Goal: Transaction & Acquisition: Purchase product/service

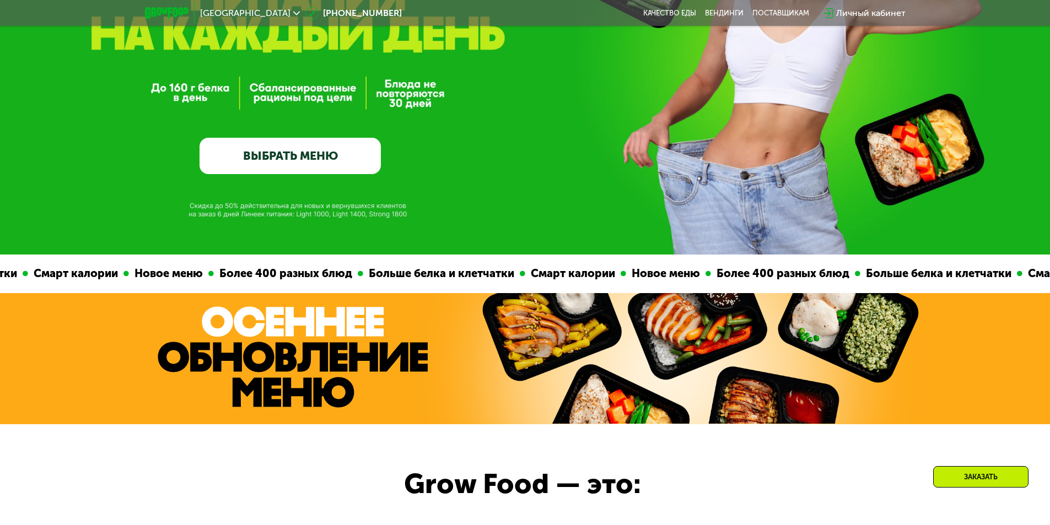
scroll to position [165, 0]
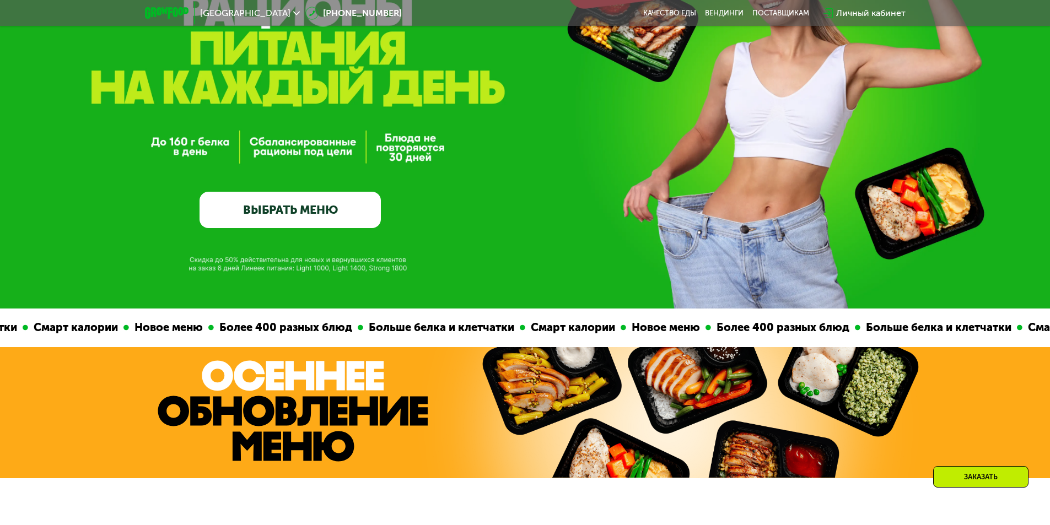
click at [311, 210] on link "ВЫБРАТЬ МЕНЮ" at bounding box center [290, 210] width 181 height 36
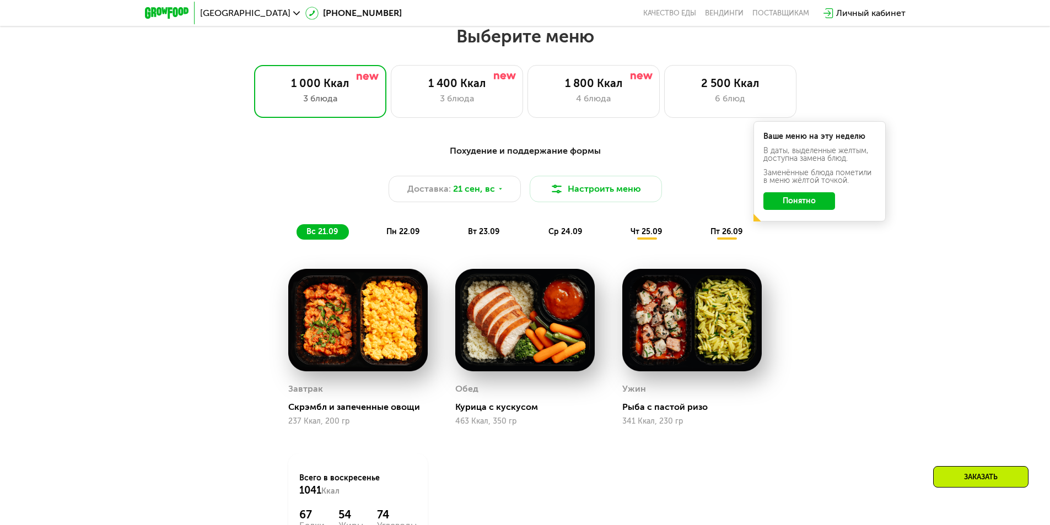
scroll to position [914, 0]
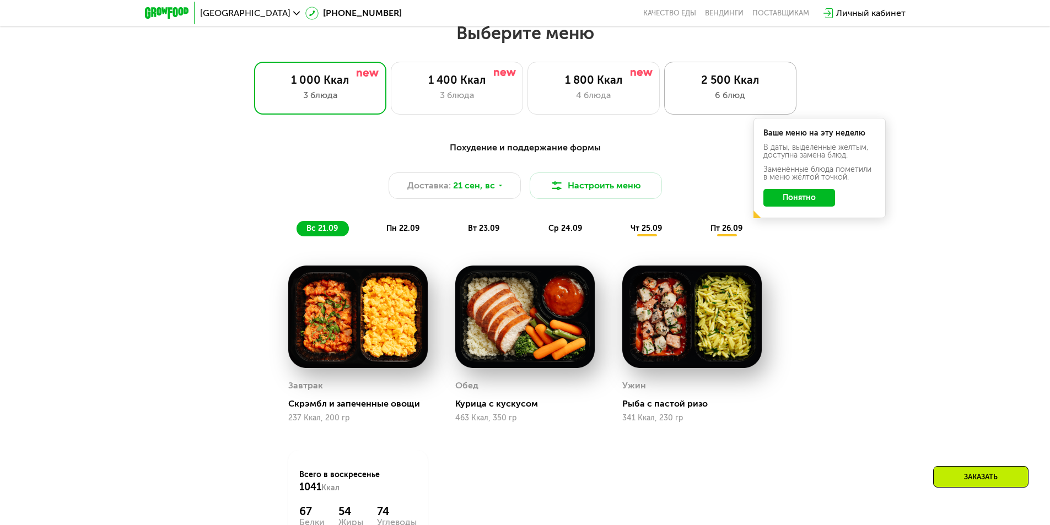
click at [726, 85] on div "2 500 Ккал" at bounding box center [730, 79] width 109 height 13
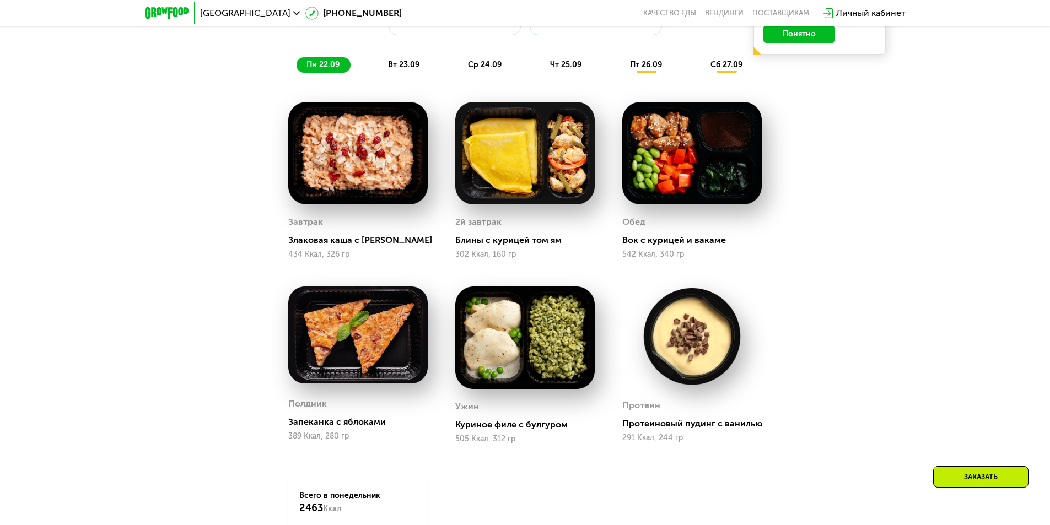
scroll to position [1079, 0]
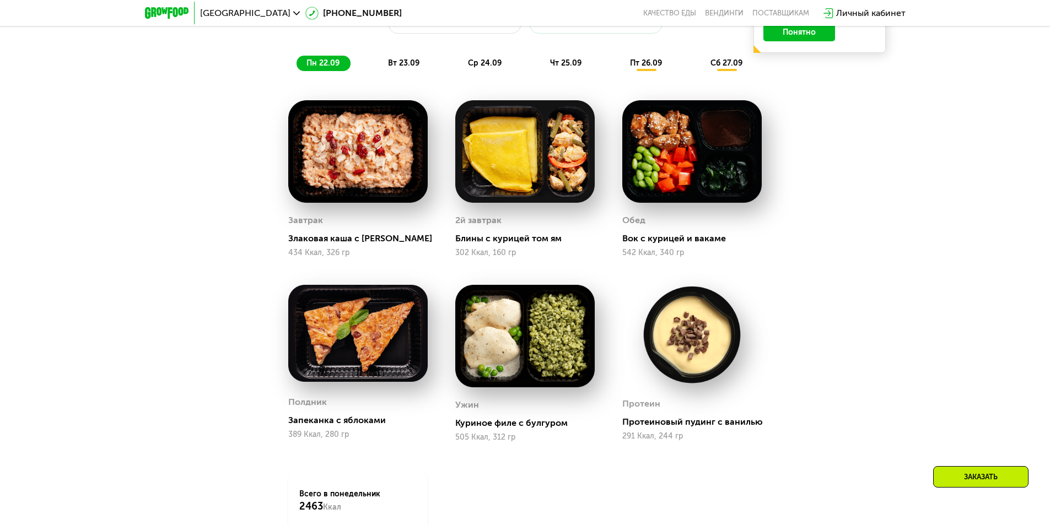
click at [241, 285] on div "Сбалансированное питание для спортсменов Доставка: [DATE] Настроить меню пн 22.…" at bounding box center [525, 290] width 679 height 642
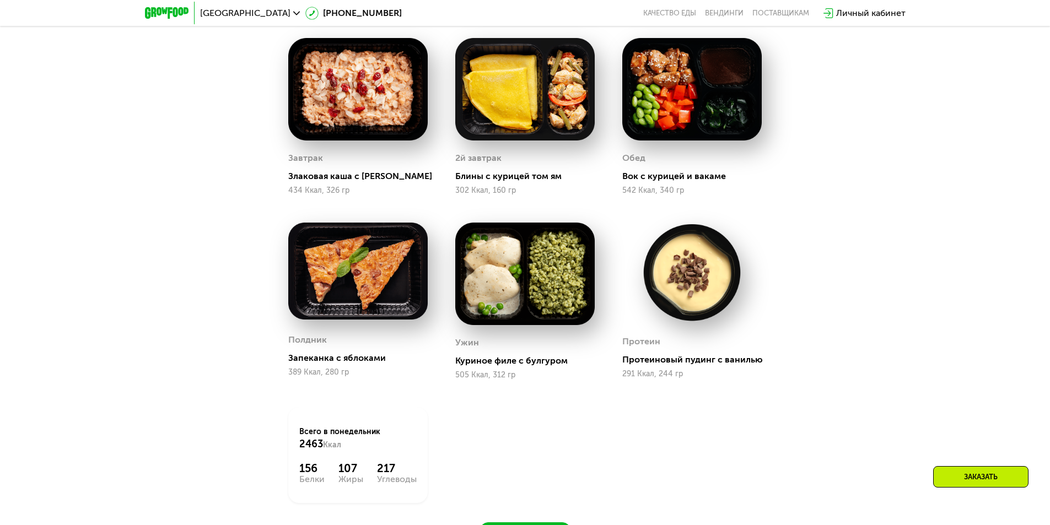
scroll to position [1190, 0]
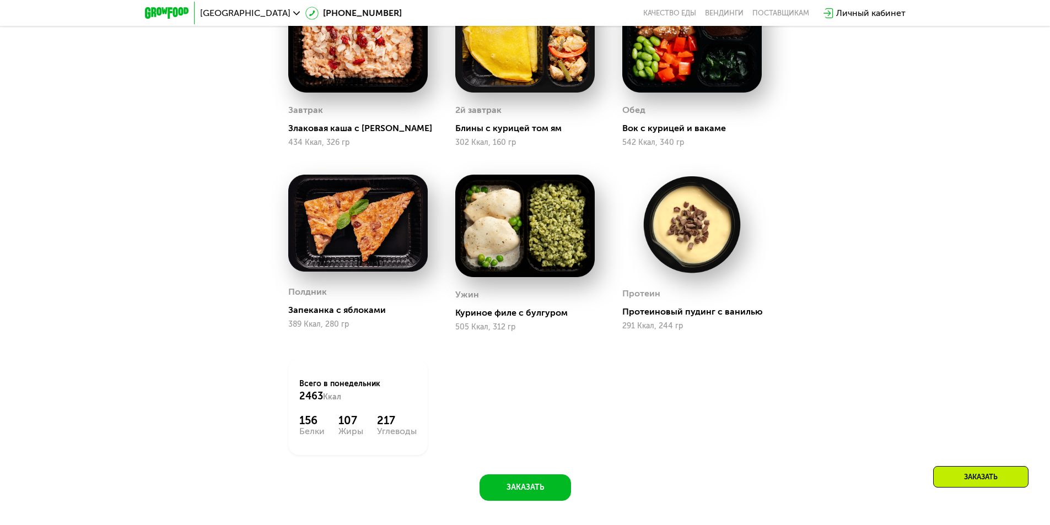
click at [415, 415] on div "Всего в [DATE] 2463 Ккал 156 Белки 107 Жиры 217 Углеводы" at bounding box center [357, 407] width 139 height 96
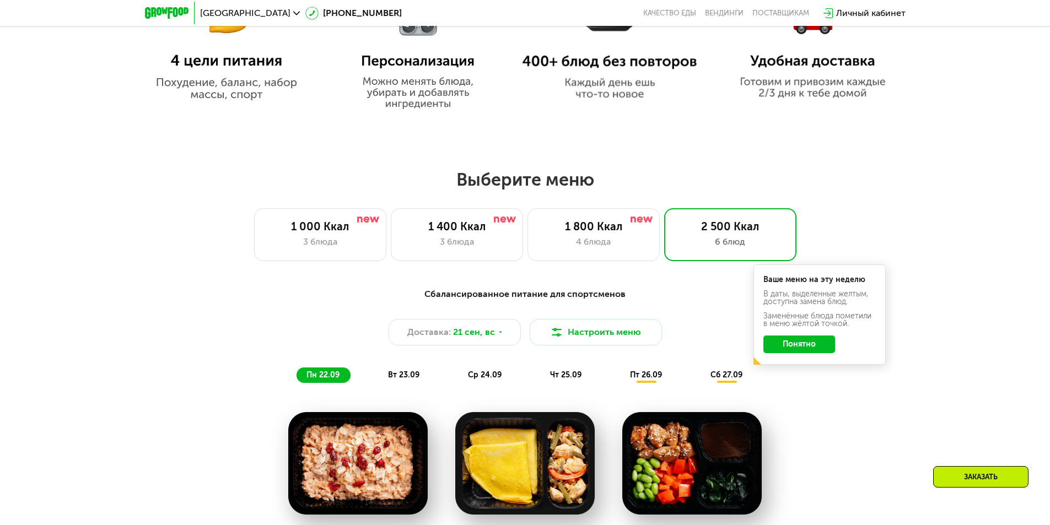
scroll to position [583, 0]
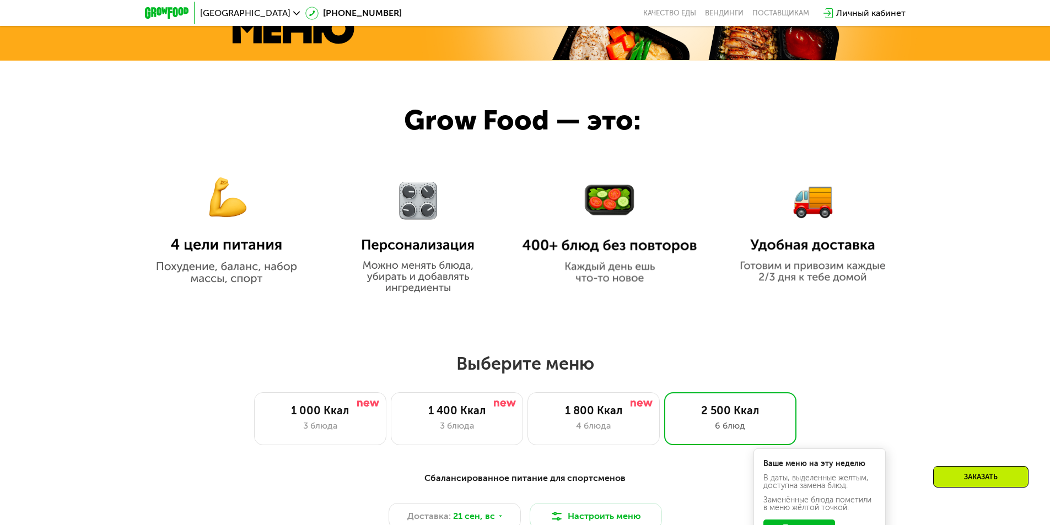
click at [443, 358] on h2 "Выберите меню" at bounding box center [525, 364] width 980 height 22
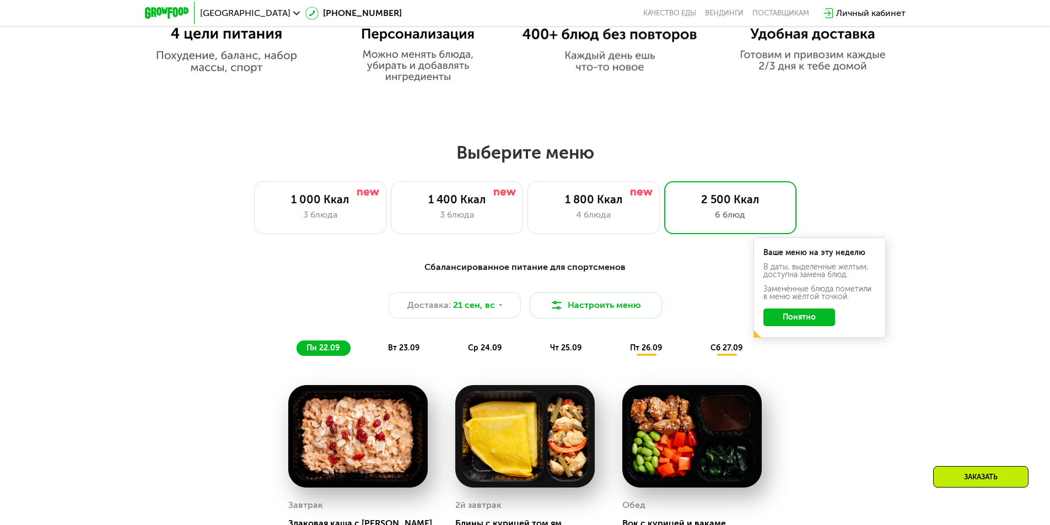
scroll to position [804, 0]
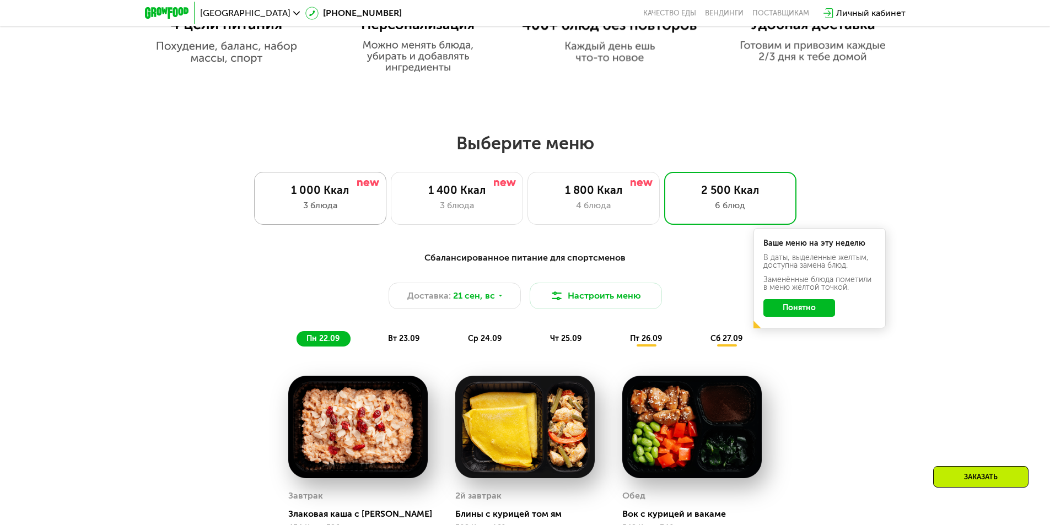
click at [325, 219] on div "1 000 Ккал 3 блюда" at bounding box center [320, 198] width 132 height 53
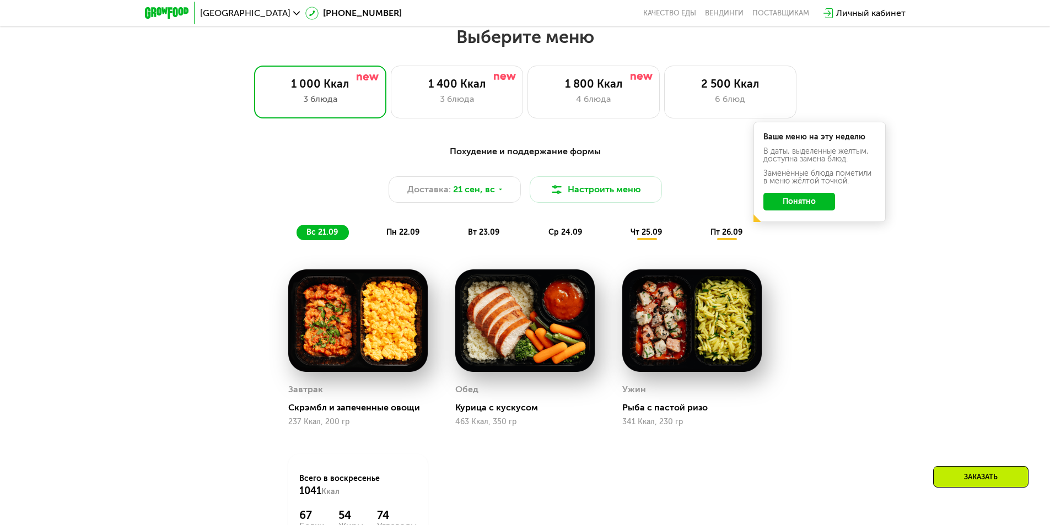
scroll to position [717, 0]
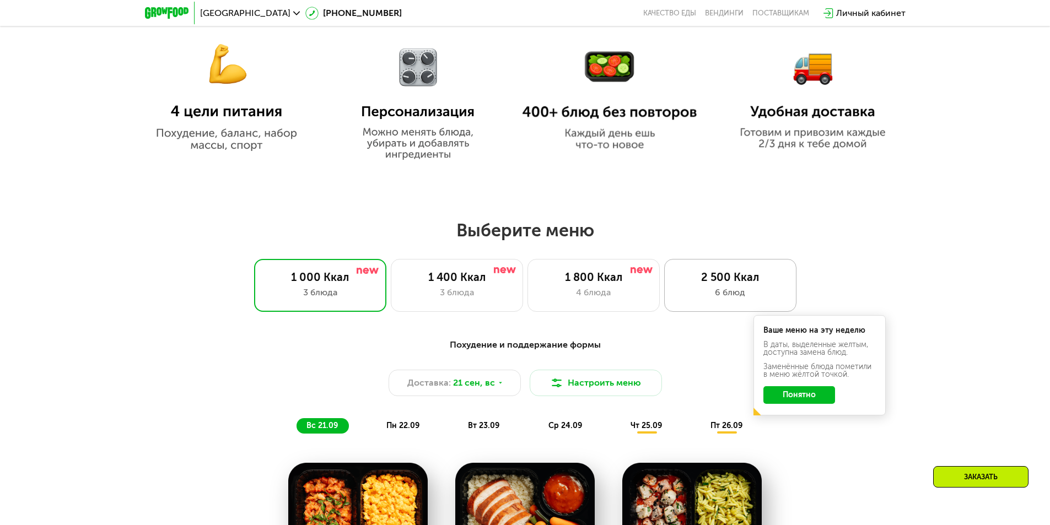
click at [722, 277] on div "2 500 Ккал" at bounding box center [730, 277] width 109 height 13
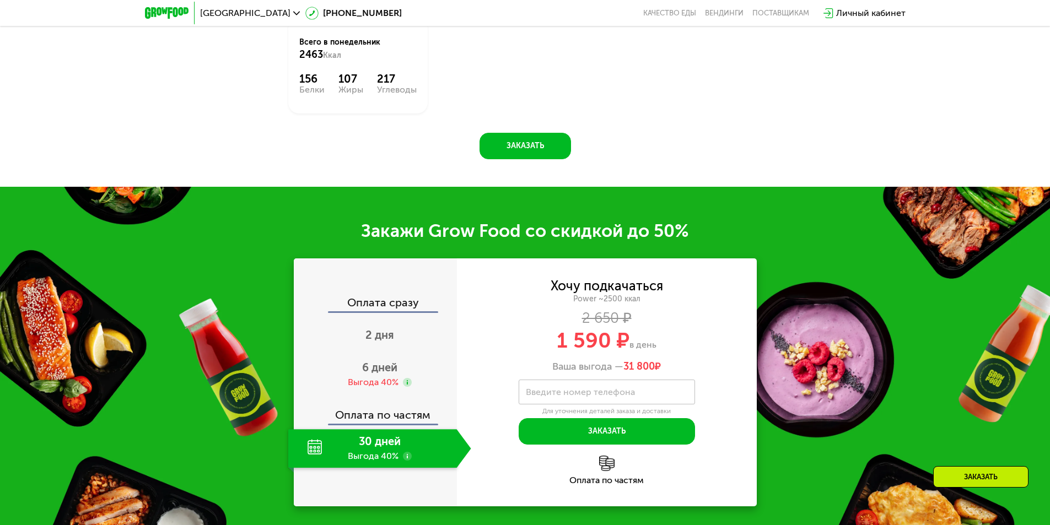
scroll to position [1544, 0]
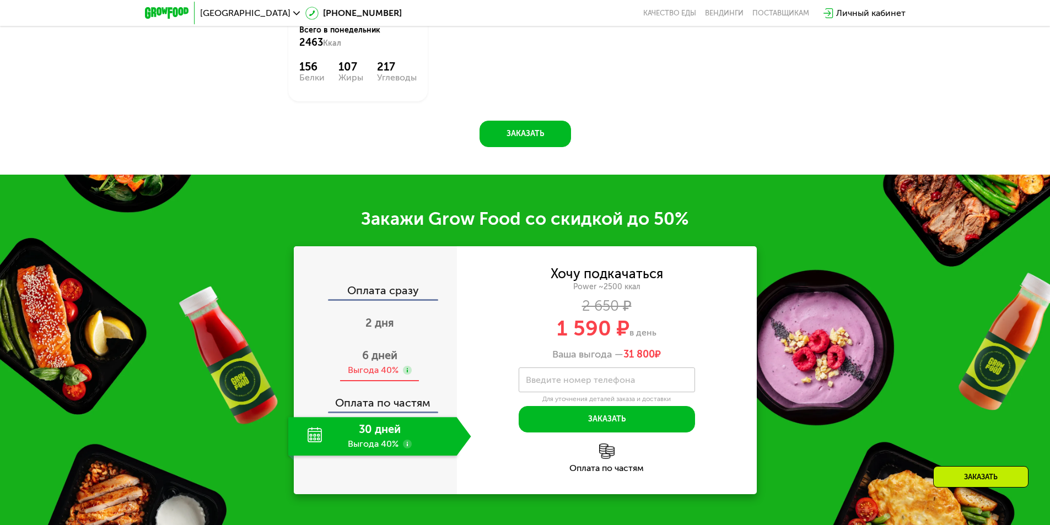
click at [375, 362] on span "6 дней" at bounding box center [379, 355] width 35 height 13
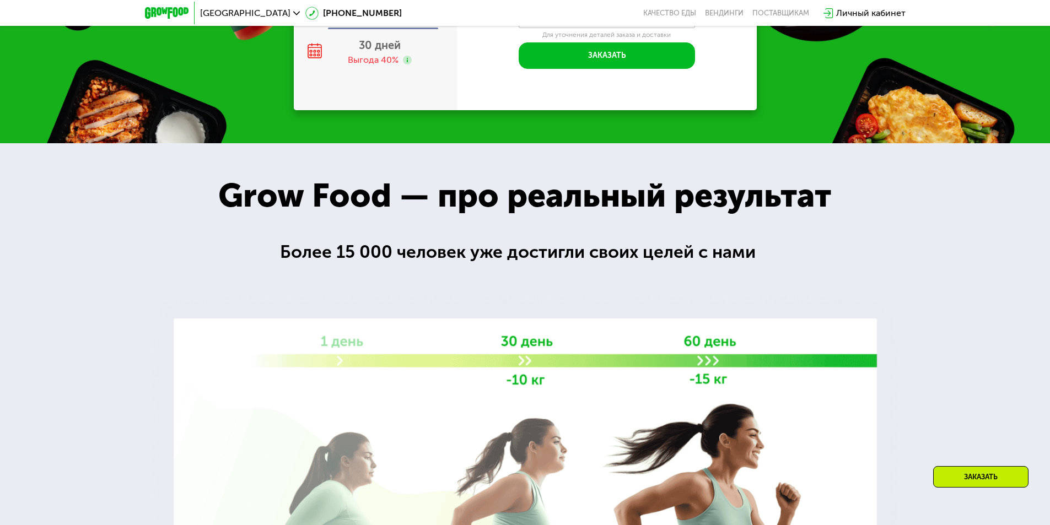
scroll to position [1930, 0]
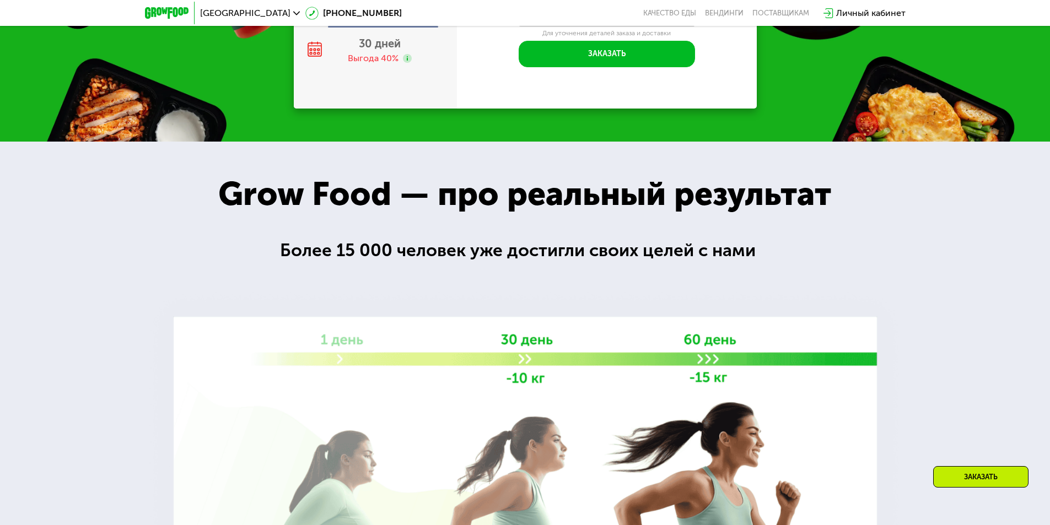
click at [540, 230] on div at bounding box center [525, 413] width 1050 height 542
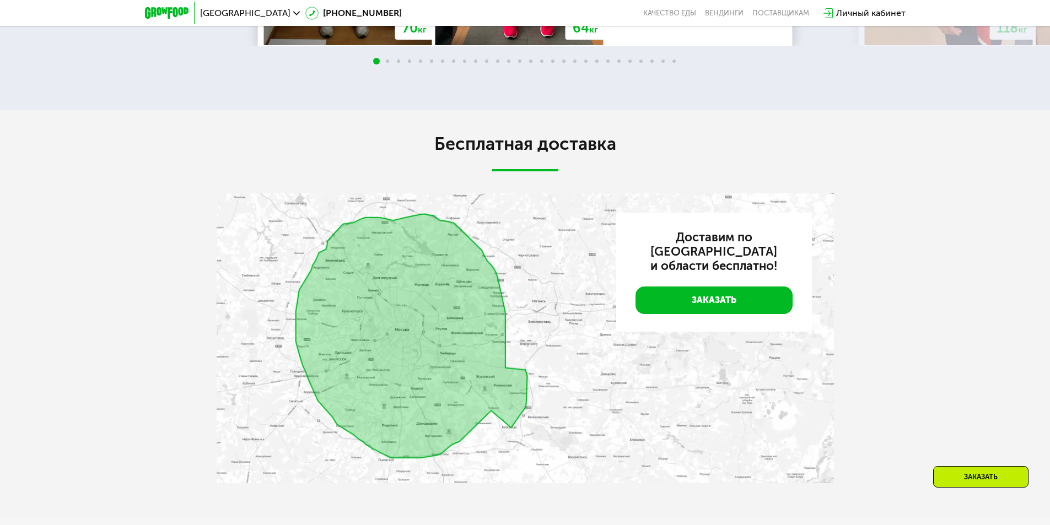
scroll to position [2867, 0]
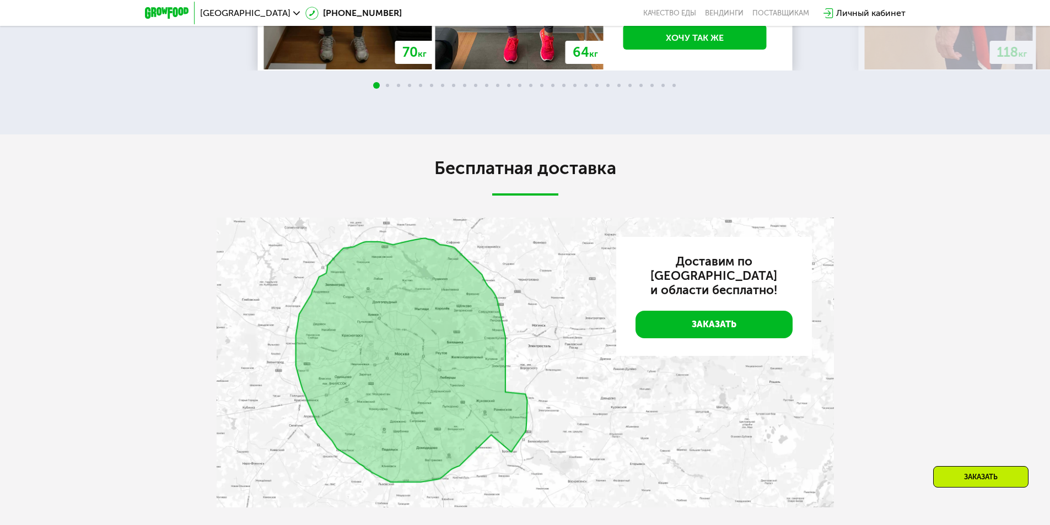
click at [301, 309] on img at bounding box center [525, 363] width 617 height 290
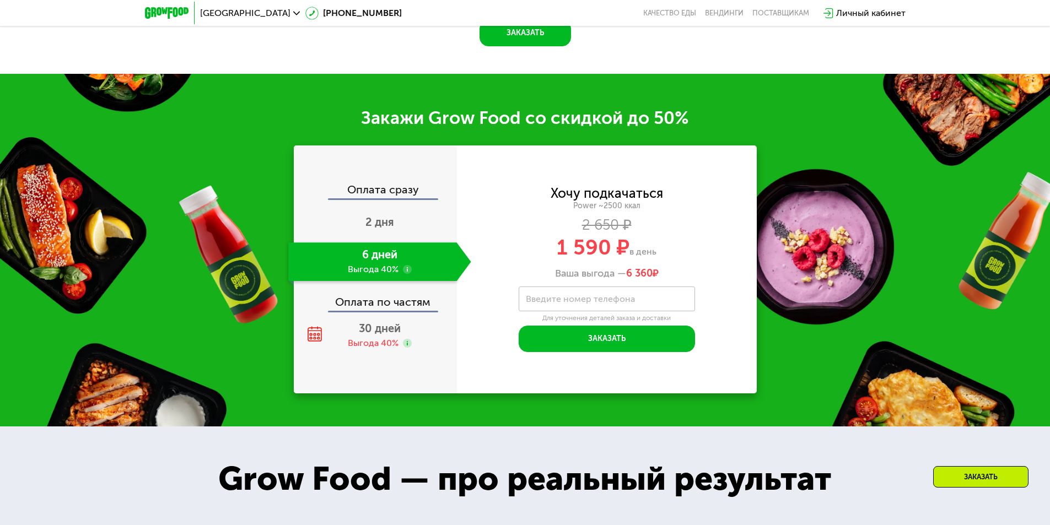
scroll to position [1599, 0]
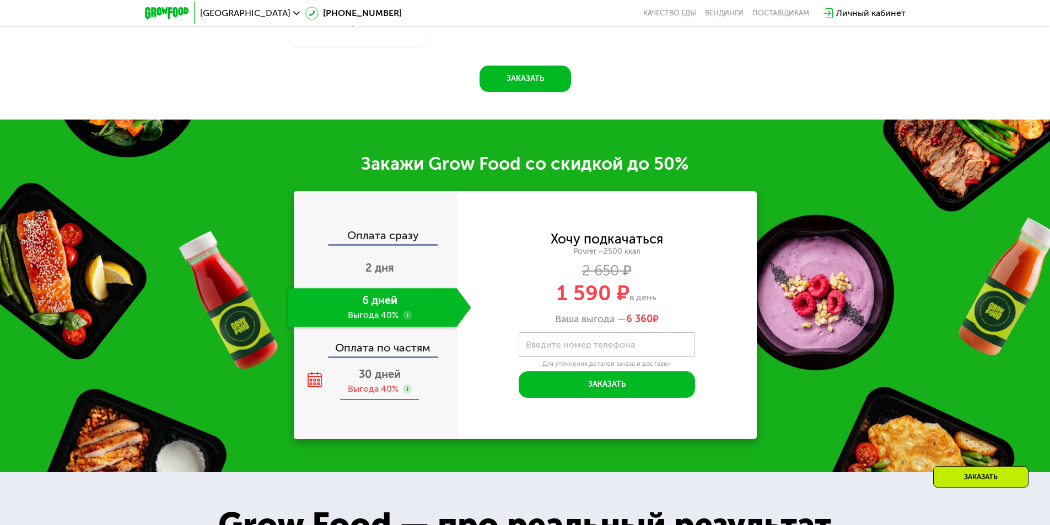
click at [376, 379] on span "30 дней" at bounding box center [380, 374] width 42 height 13
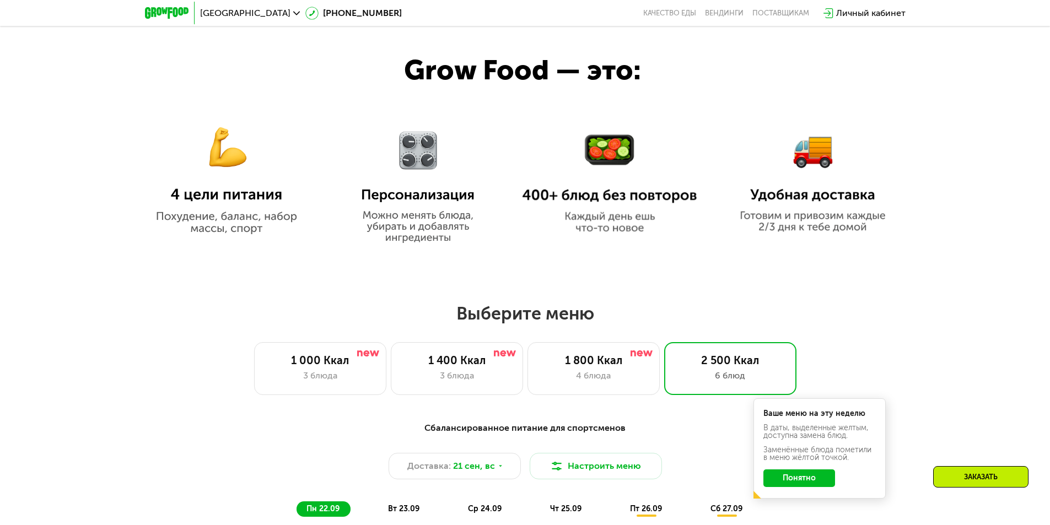
scroll to position [756, 0]
